Goal: Task Accomplishment & Management: Use online tool/utility

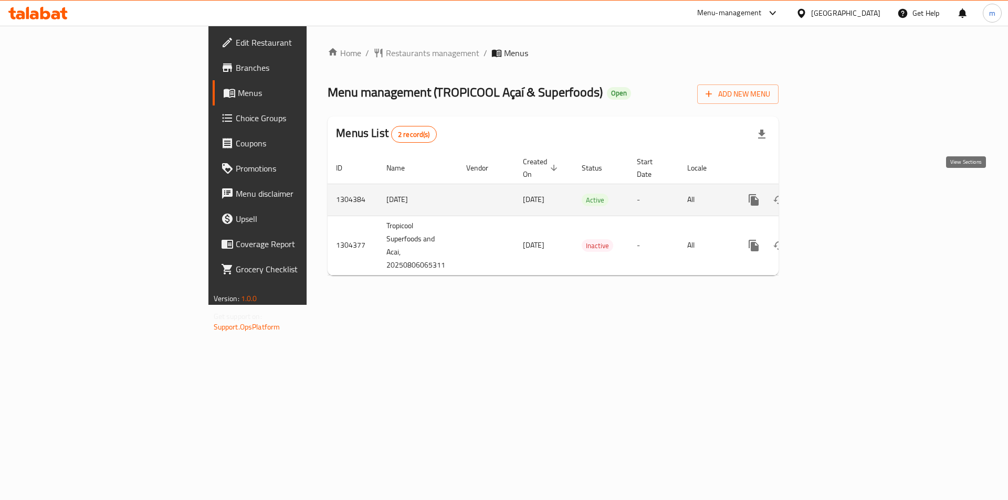
click at [842, 187] on link "enhanced table" at bounding box center [829, 199] width 25 height 25
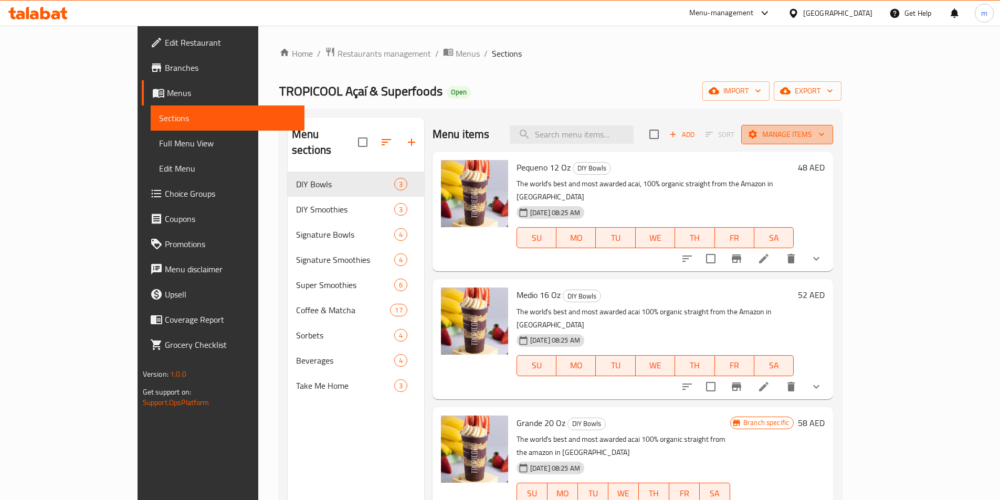
click at [826, 131] on icon "button" at bounding box center [821, 134] width 10 height 10
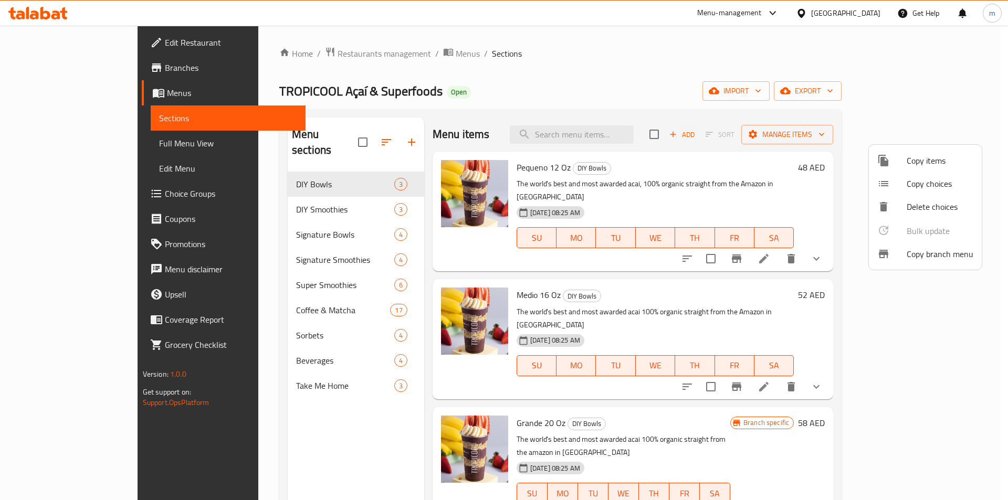
click at [942, 253] on span "Copy branch menu" at bounding box center [939, 254] width 67 height 13
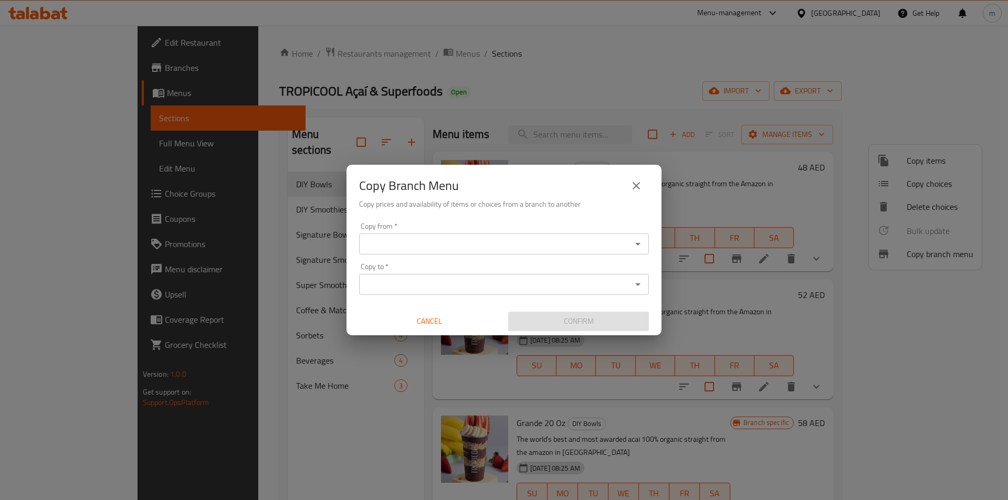
click at [406, 238] on input "Copy from   *" at bounding box center [495, 244] width 266 height 15
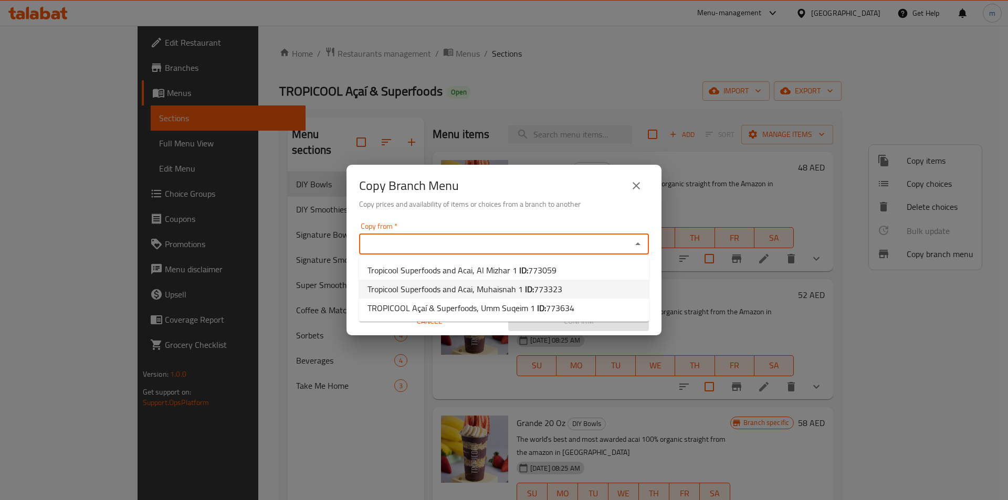
click at [447, 292] on span "Tropicool Superfoods and Acai, Muhaisnah 1 ID: 773323" at bounding box center [464, 289] width 195 height 13
type input "Tropicool Superfoods and Acai, Muhaisnah 1"
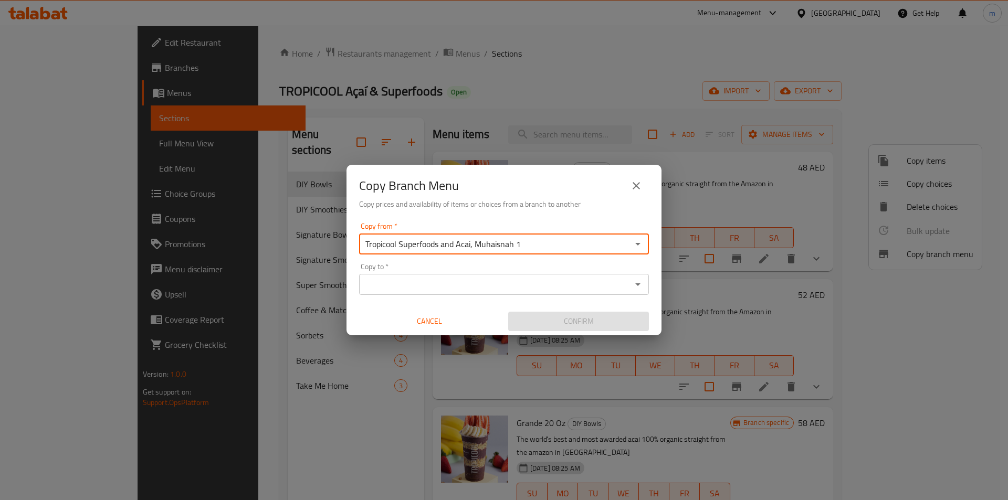
click at [458, 284] on input "Copy to   *" at bounding box center [495, 284] width 266 height 15
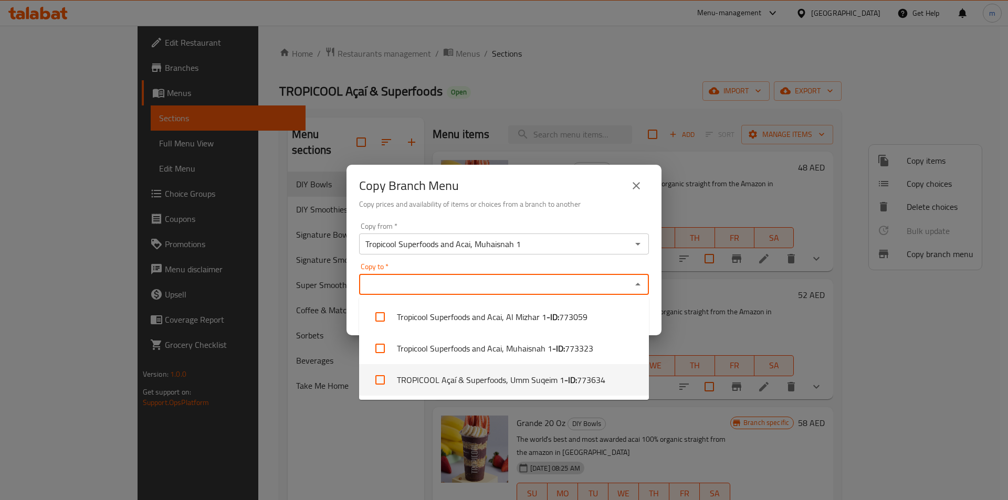
click at [490, 383] on li "TROPICOOL Açaí & Superfoods, Umm Suqeim 1 - ID: 773634" at bounding box center [504, 379] width 290 height 31
checkbox input "true"
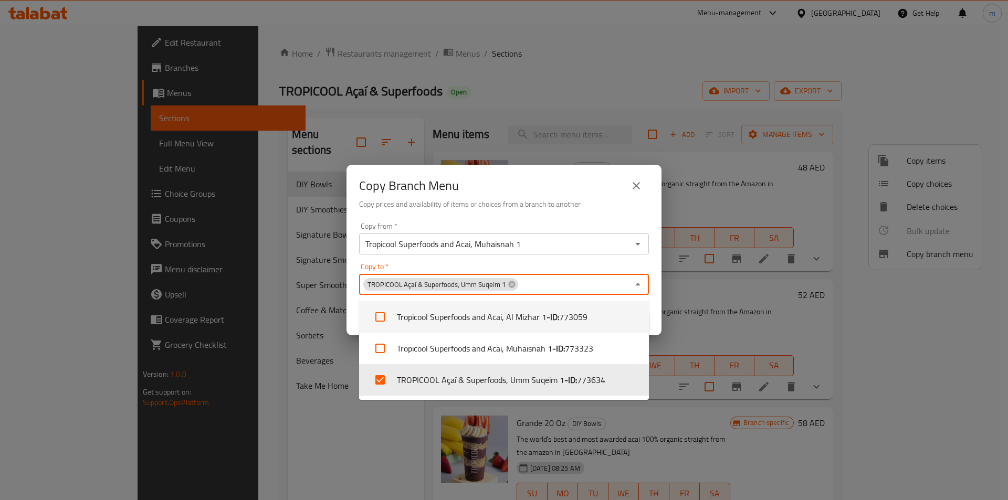
click at [550, 142] on div "Copy Branch Menu Copy prices and availability of items or choices from a branch…" at bounding box center [504, 250] width 1008 height 500
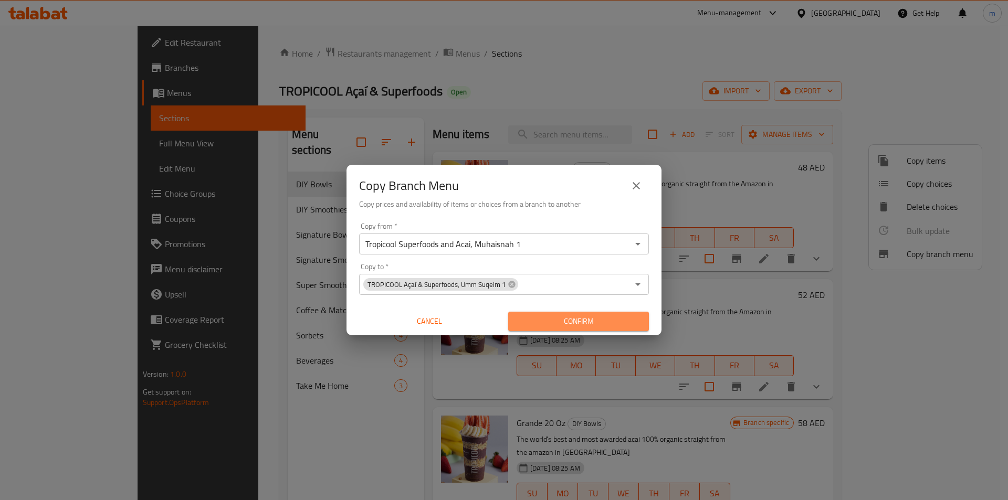
click at [570, 322] on span "Confirm" at bounding box center [578, 321] width 124 height 13
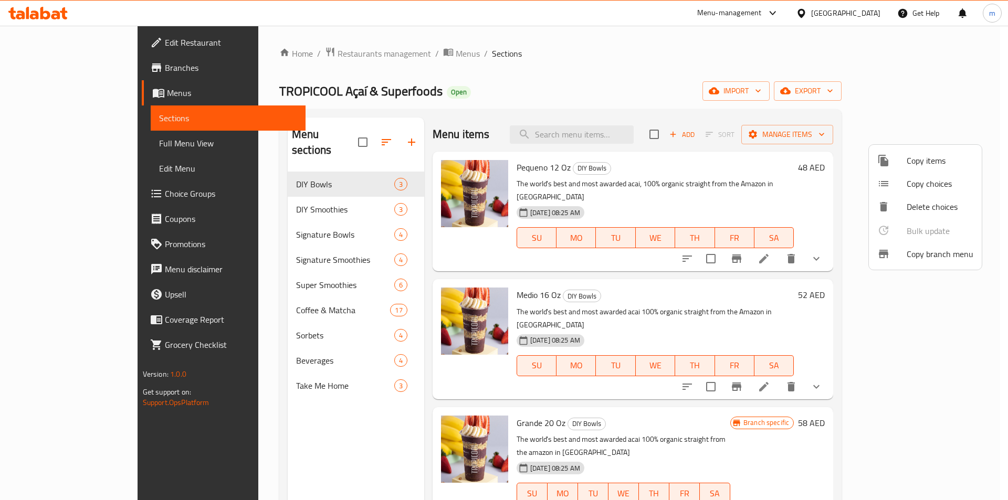
click at [48, 68] on div at bounding box center [504, 250] width 1008 height 500
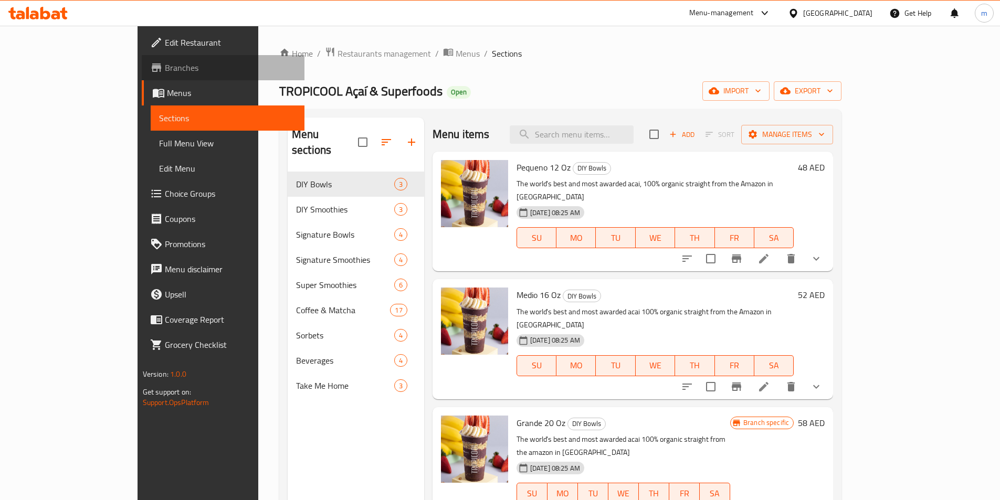
click at [165, 68] on span "Branches" at bounding box center [230, 67] width 131 height 13
